Goal: Task Accomplishment & Management: Use online tool/utility

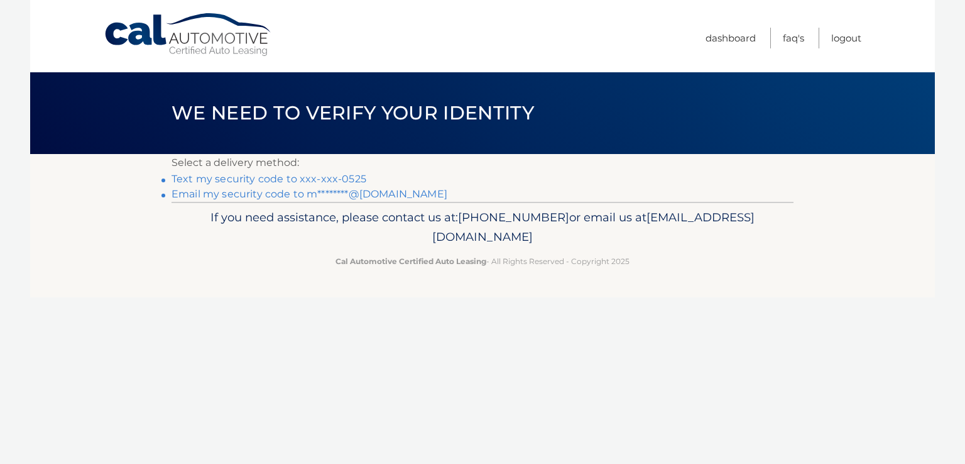
click at [320, 179] on link "Text my security code to xxx-xxx-0525" at bounding box center [269, 179] width 195 height 12
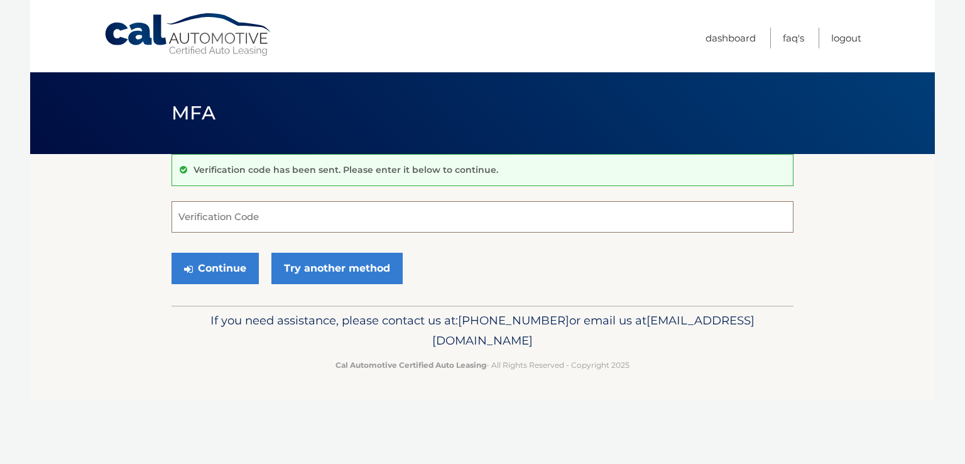
click at [351, 212] on input "Verification Code" at bounding box center [483, 216] width 622 height 31
type input "879892"
click at [240, 273] on button "Continue" at bounding box center [215, 268] width 87 height 31
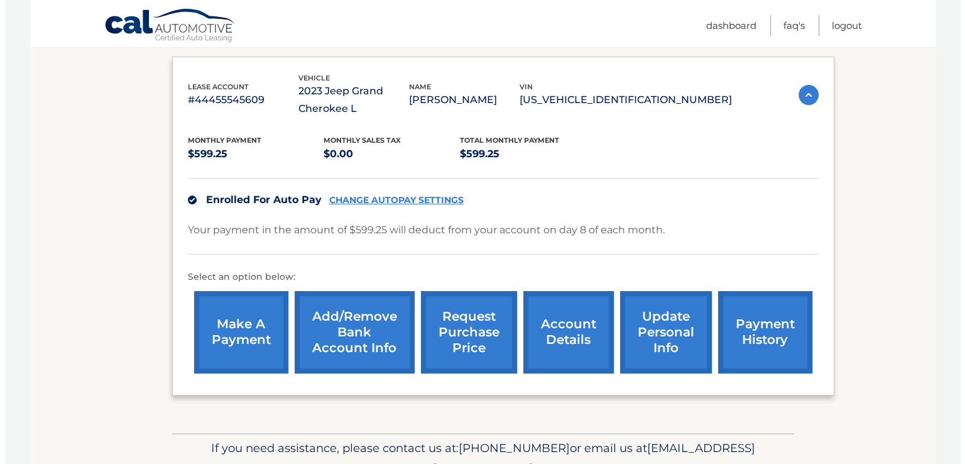
scroll to position [266, 0]
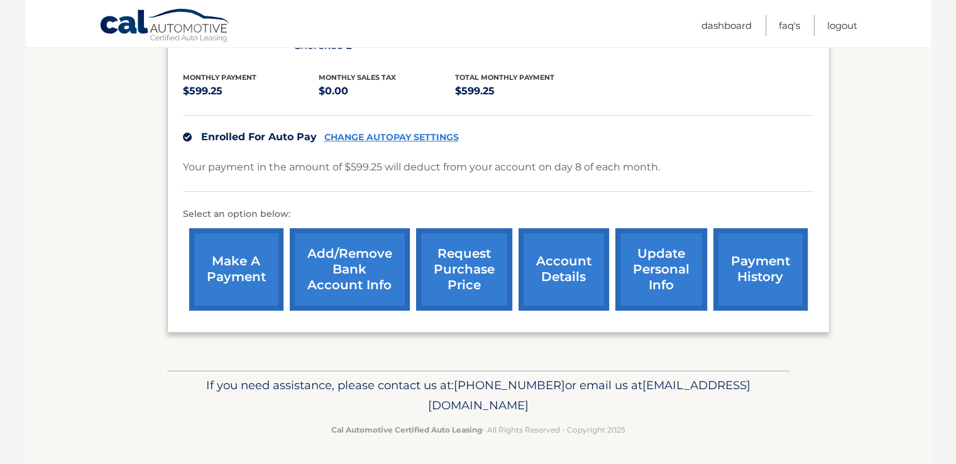
click at [458, 285] on link "request purchase price" at bounding box center [464, 269] width 96 height 82
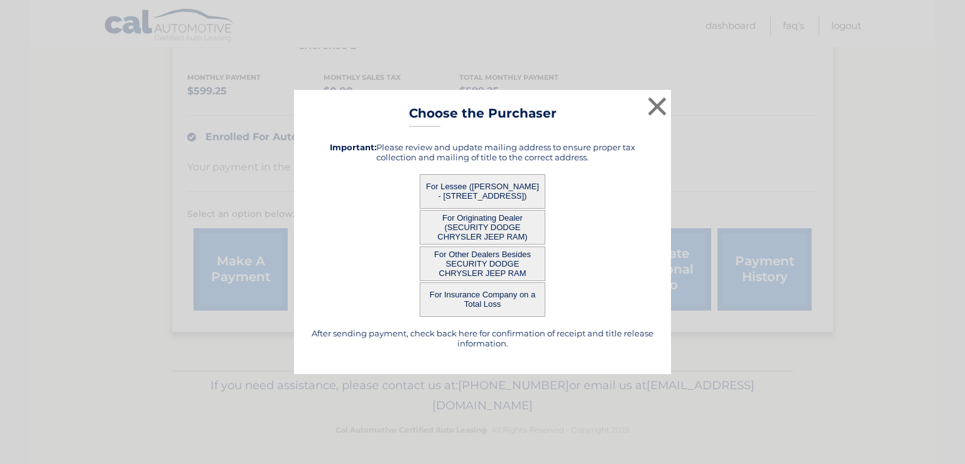
click at [494, 184] on button "For Lessee (MICHELLE FAIRCLOUGH - 38 WEST DRIVE, , MASSAPEQUA, NY 11758)" at bounding box center [483, 191] width 126 height 35
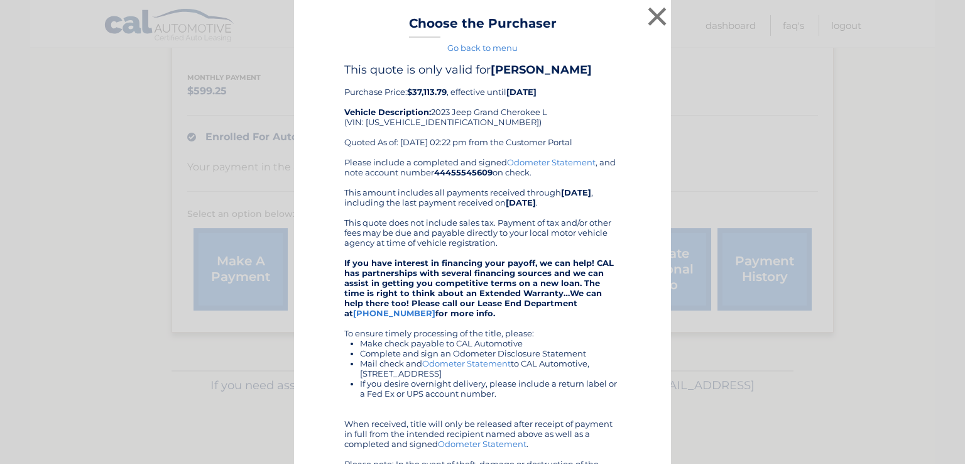
click at [489, 48] on link "Go back to menu" at bounding box center [482, 48] width 70 height 10
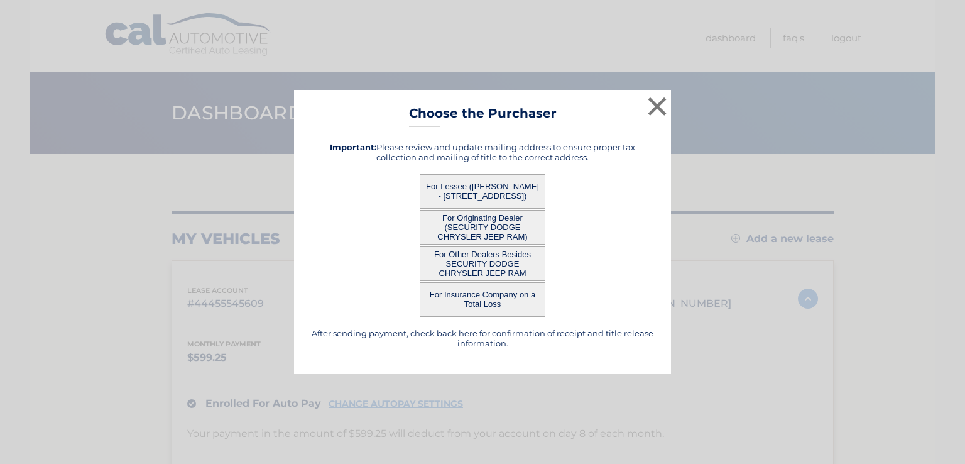
click at [494, 229] on button "For Originating Dealer (SECURITY DODGE CHRYSLER JEEP RAM)" at bounding box center [483, 227] width 126 height 35
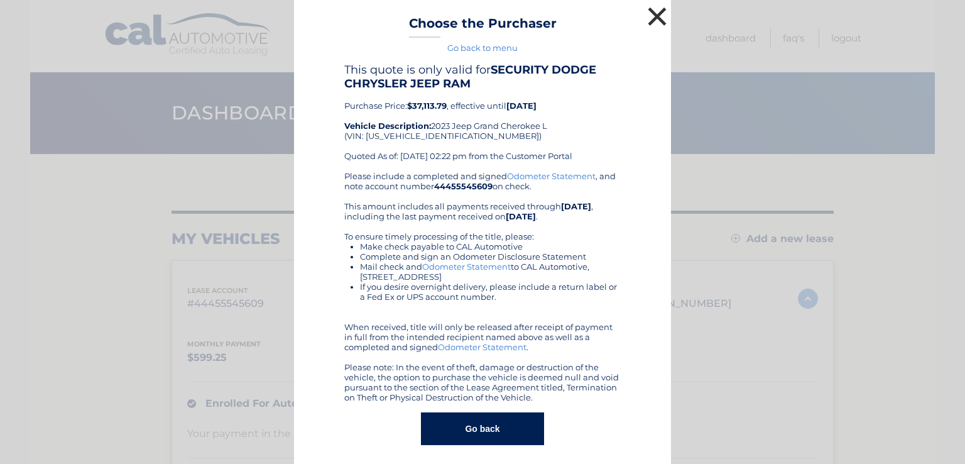
click at [659, 18] on button "×" at bounding box center [657, 16] width 25 height 25
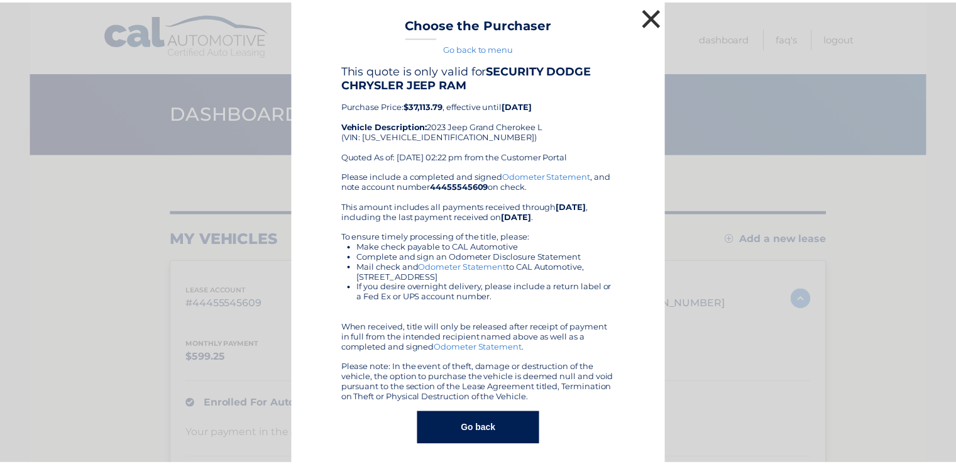
scroll to position [266, 0]
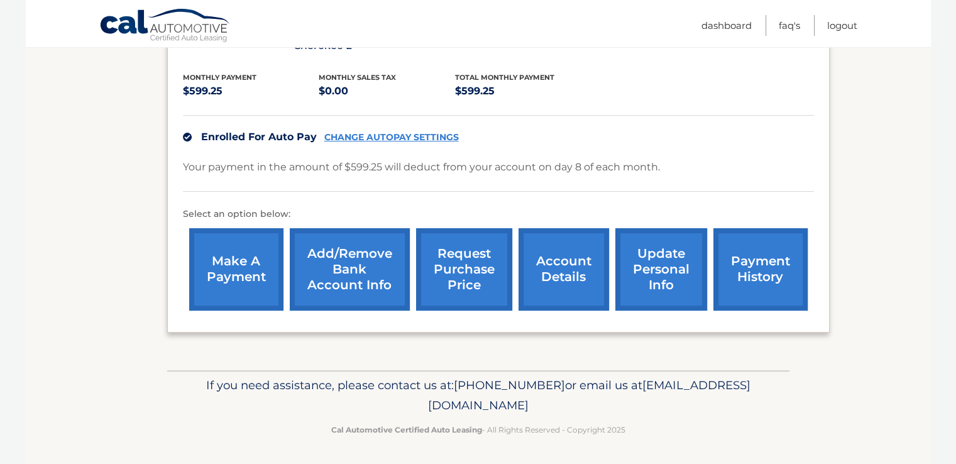
click at [477, 270] on link "request purchase price" at bounding box center [464, 269] width 96 height 82
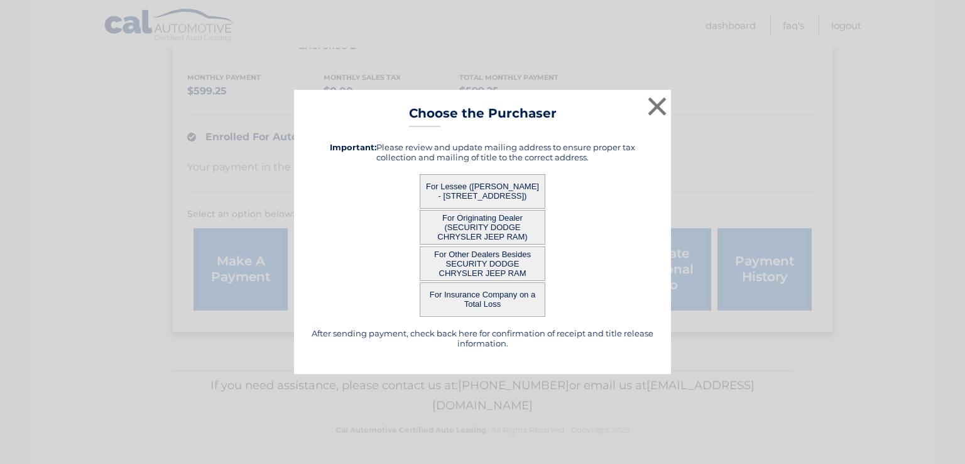
click at [505, 221] on button "For Originating Dealer (SECURITY DODGE CHRYSLER JEEP RAM)" at bounding box center [483, 227] width 126 height 35
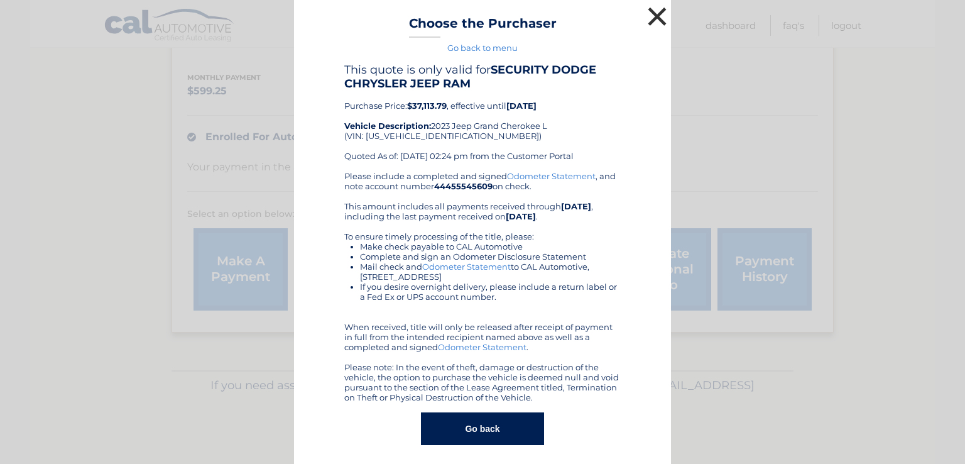
click at [655, 14] on button "×" at bounding box center [657, 16] width 25 height 25
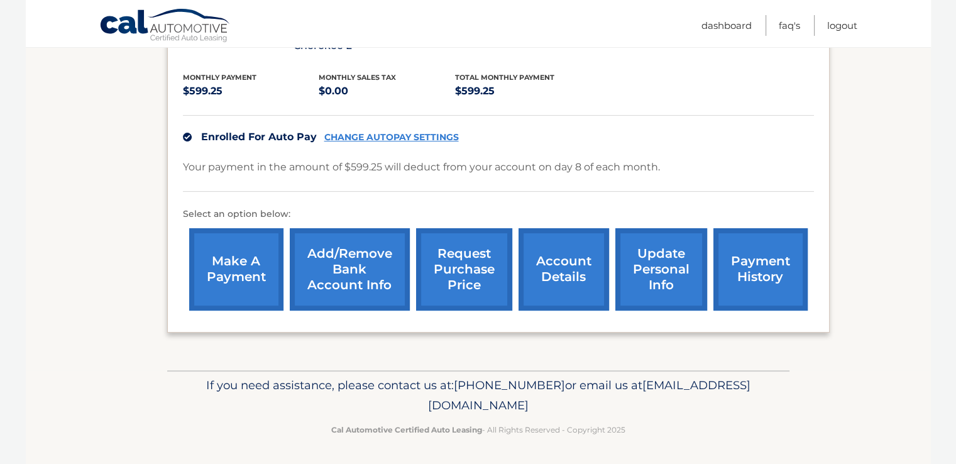
scroll to position [0, 0]
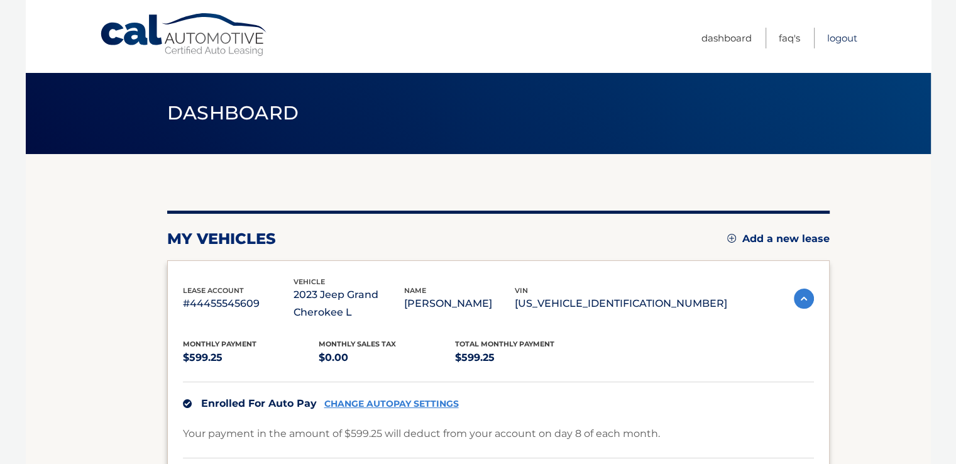
click at [843, 30] on link "Logout" at bounding box center [842, 38] width 30 height 21
